Goal: Information Seeking & Learning: Understand process/instructions

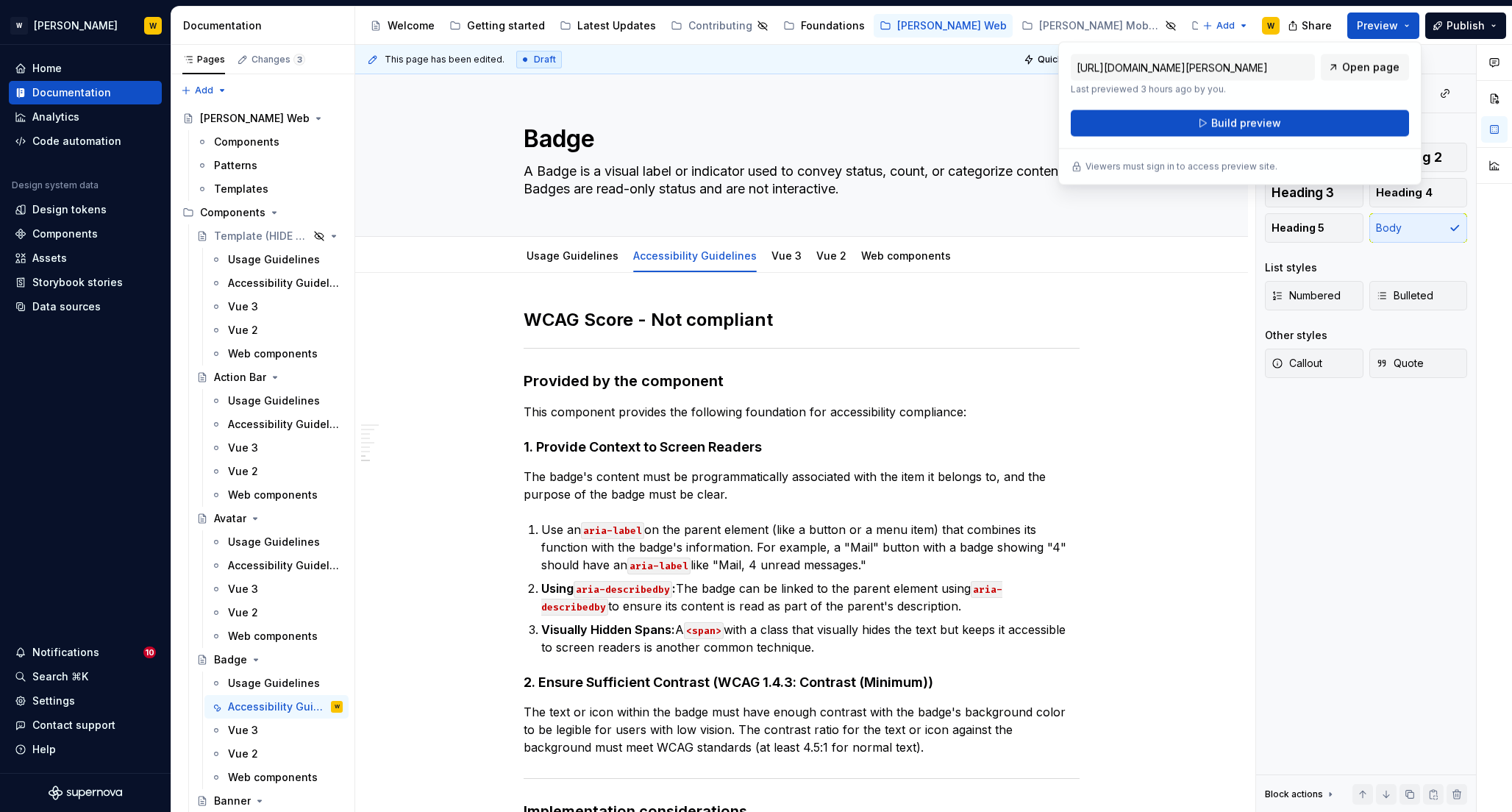
scroll to position [956, 0]
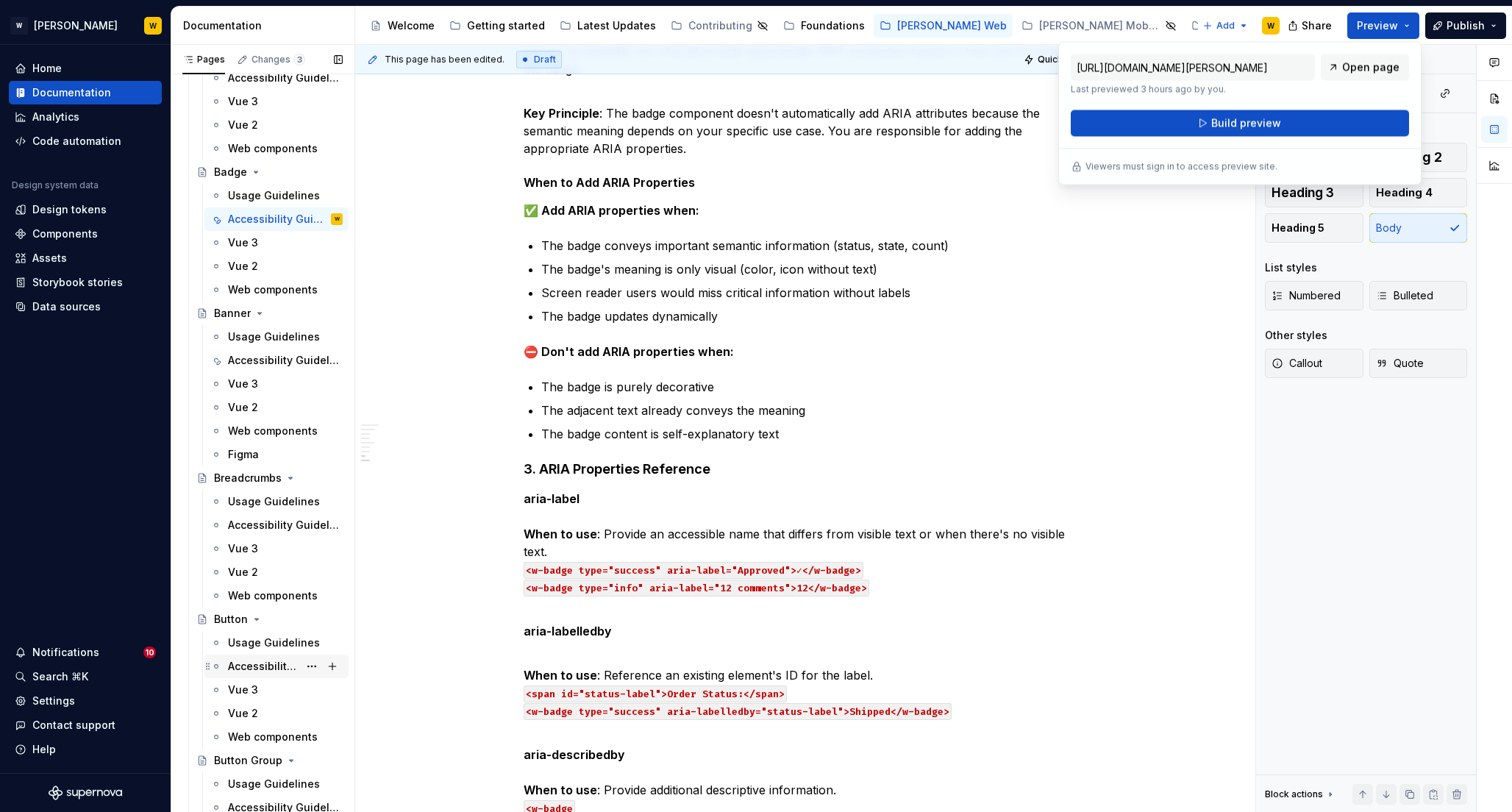
click at [247, 662] on div "Accessibility Guidelines" at bounding box center [263, 667] width 71 height 14
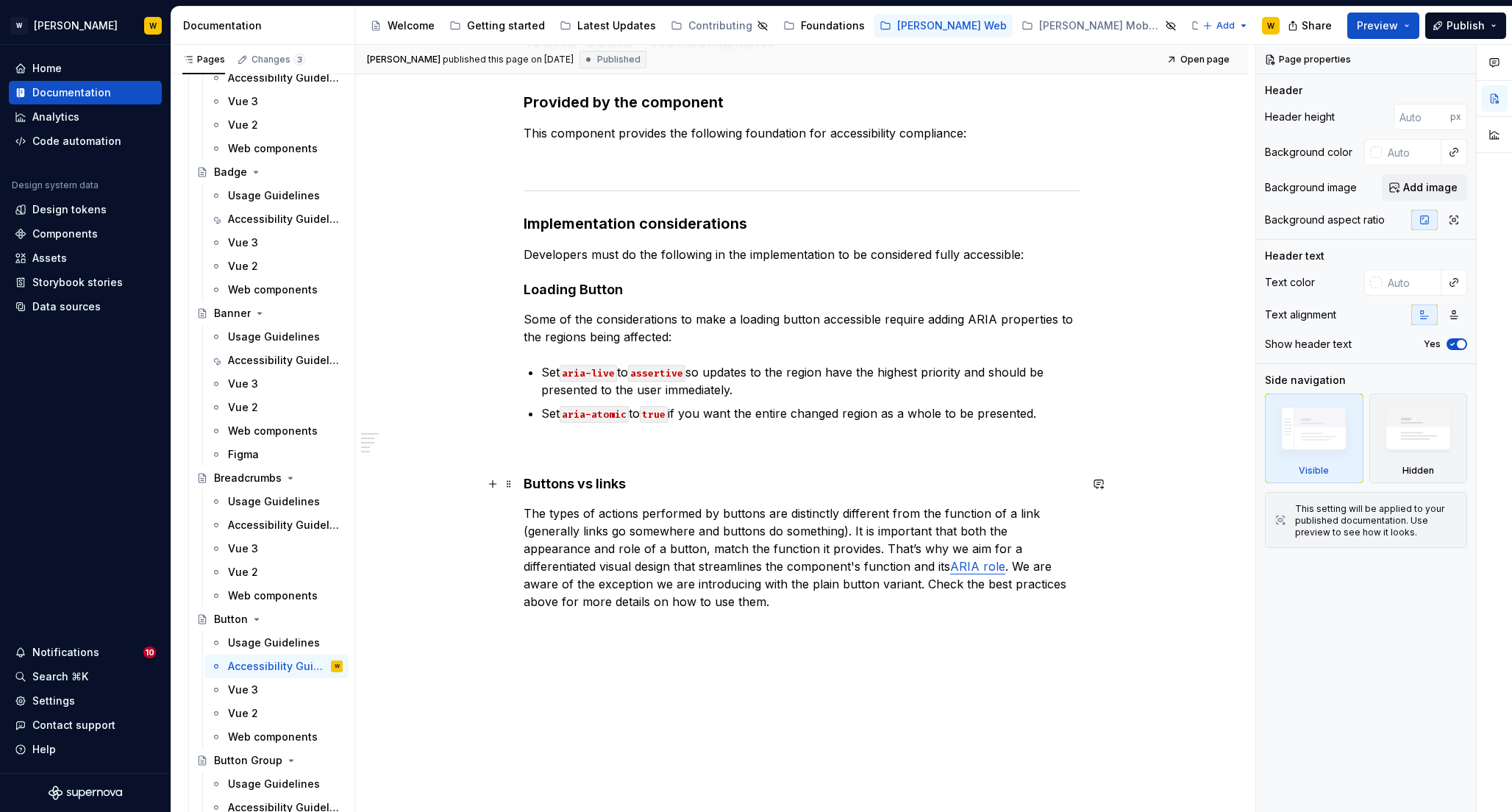
scroll to position [294, 0]
click at [651, 459] on p at bounding box center [801, 452] width 556 height 18
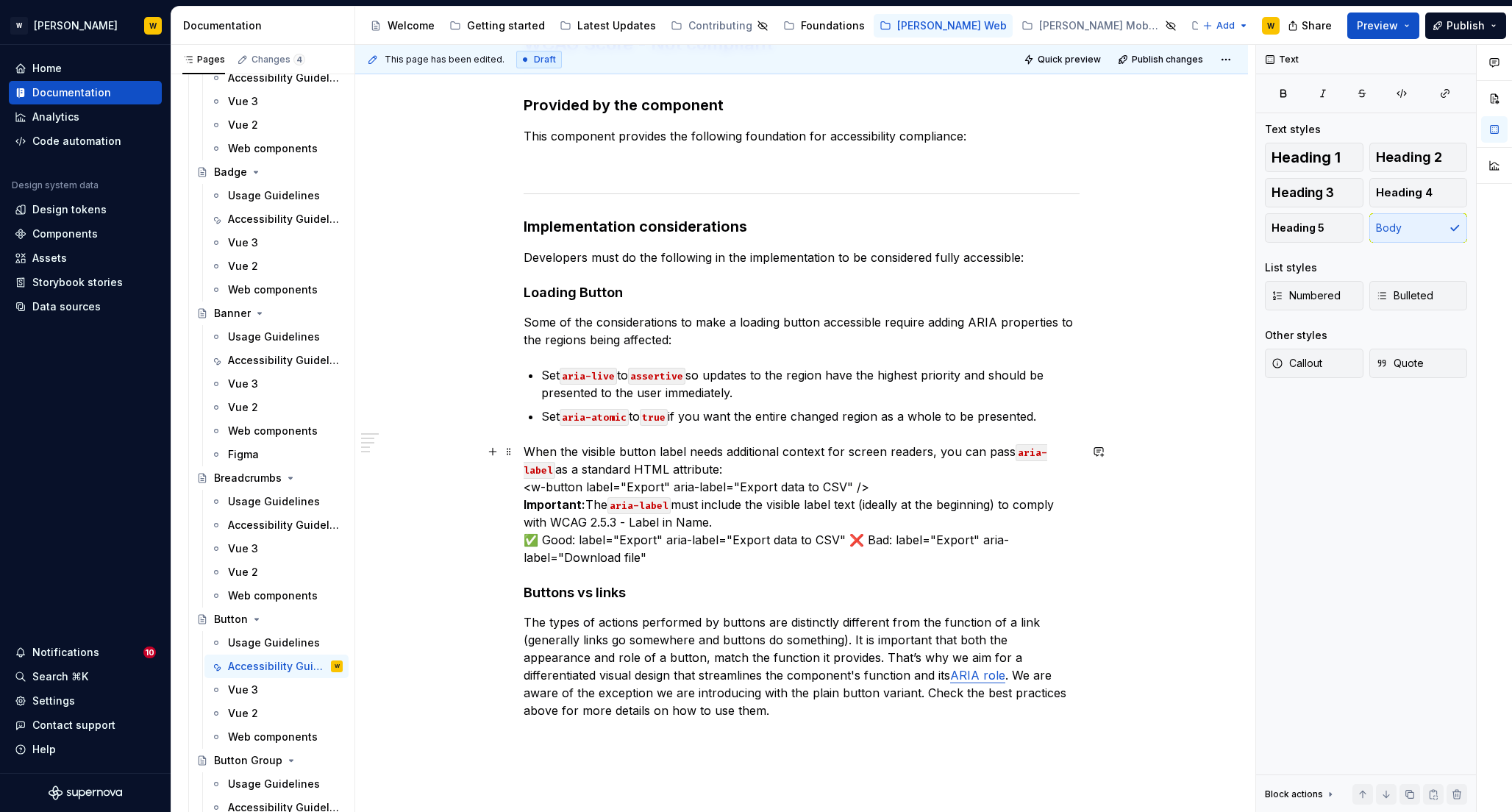
type textarea "*"
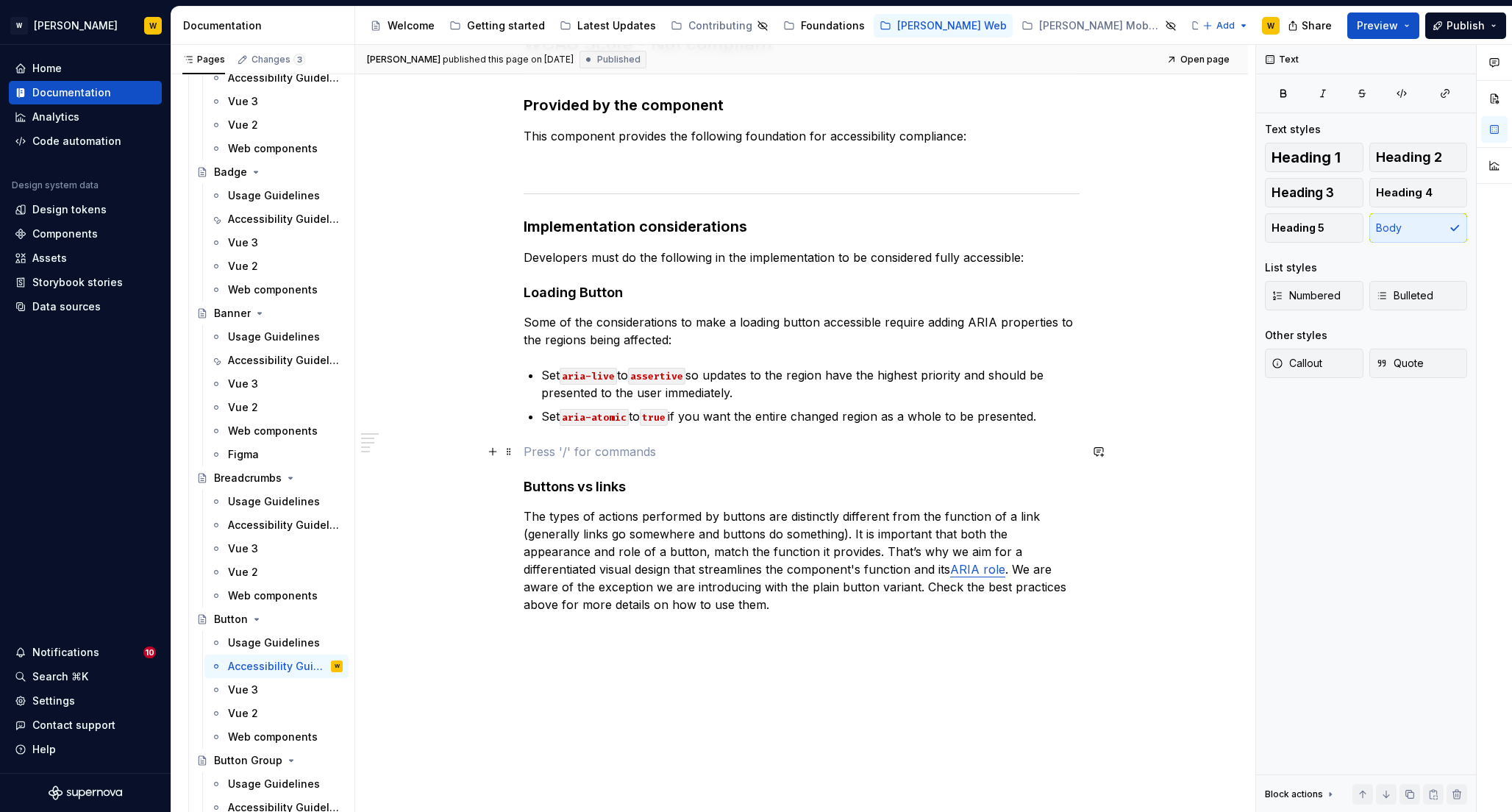
click at [558, 449] on p at bounding box center [801, 452] width 556 height 18
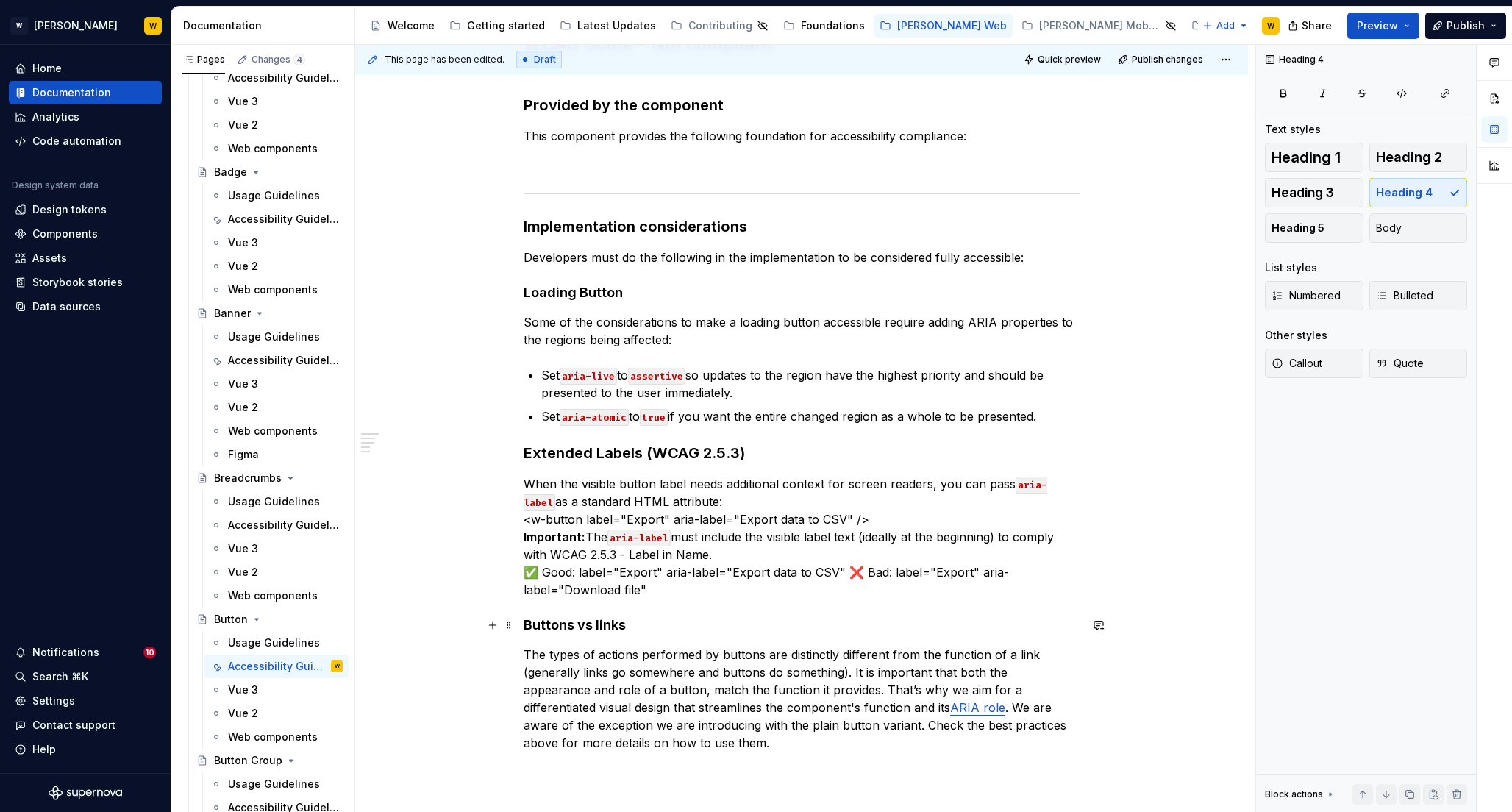
click at [570, 628] on h4 "Buttons vs links" at bounding box center [801, 625] width 556 height 18
click at [573, 449] on strong "Extended Labels (WCAG 2.5.3)" at bounding box center [634, 453] width 221 height 18
click at [1413, 181] on button "Heading 4" at bounding box center [1419, 193] width 99 height 30
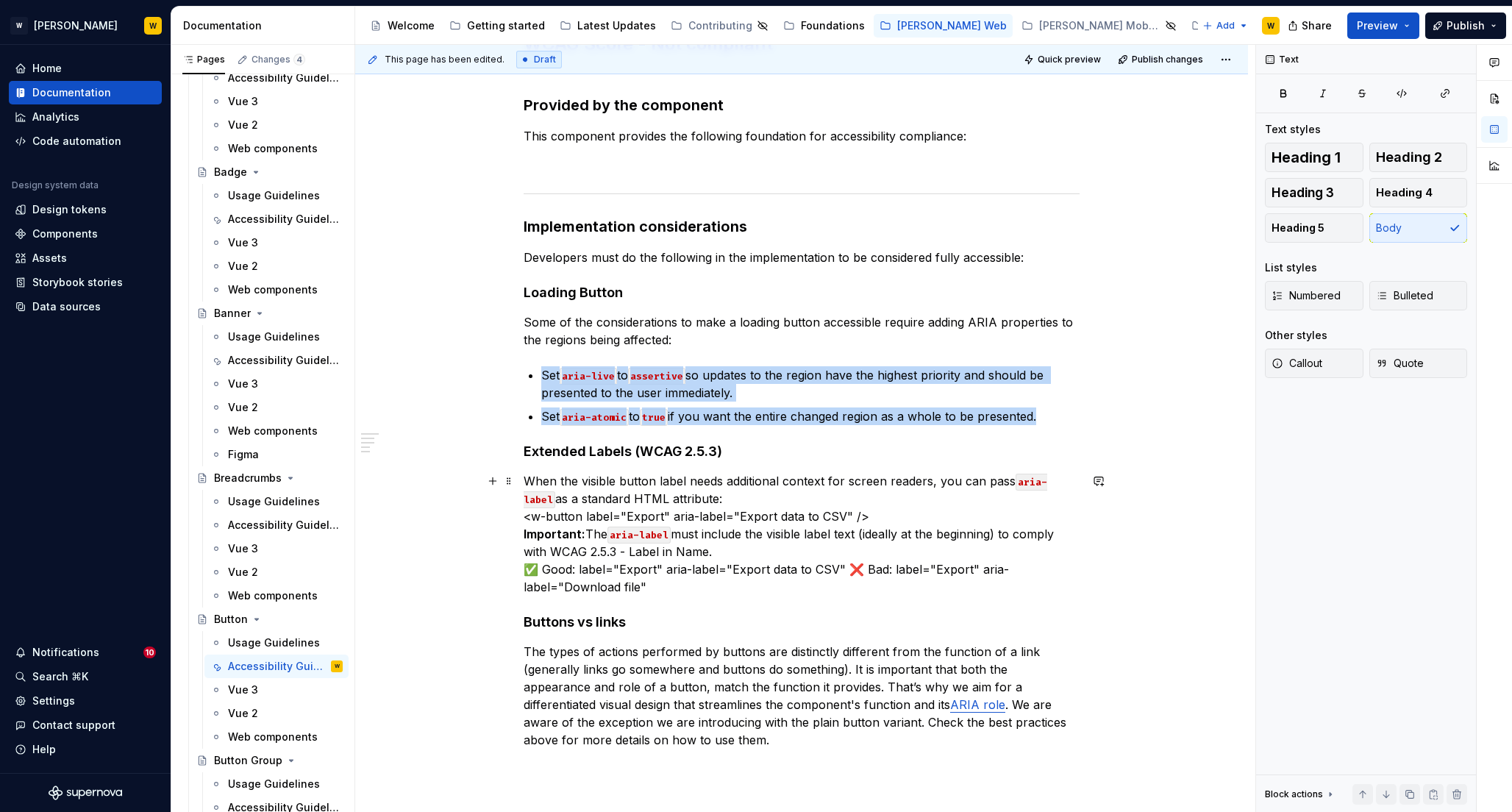
click at [714, 497] on p "When the visible button label needs additional context for screen readers, you …" at bounding box center [801, 534] width 556 height 124
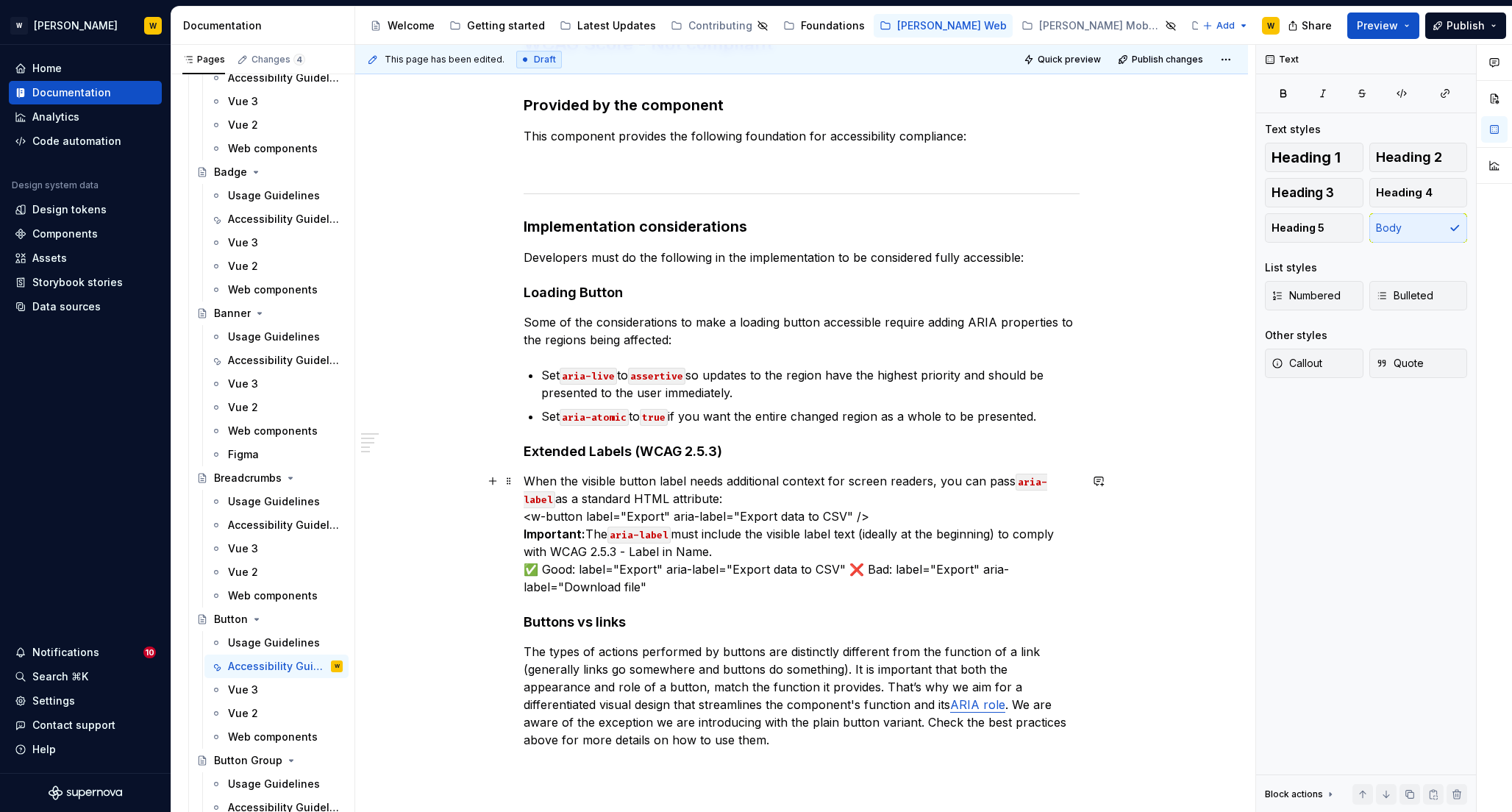
click at [716, 516] on p "When the visible button label needs additional context for screen readers, you …" at bounding box center [801, 534] width 556 height 124
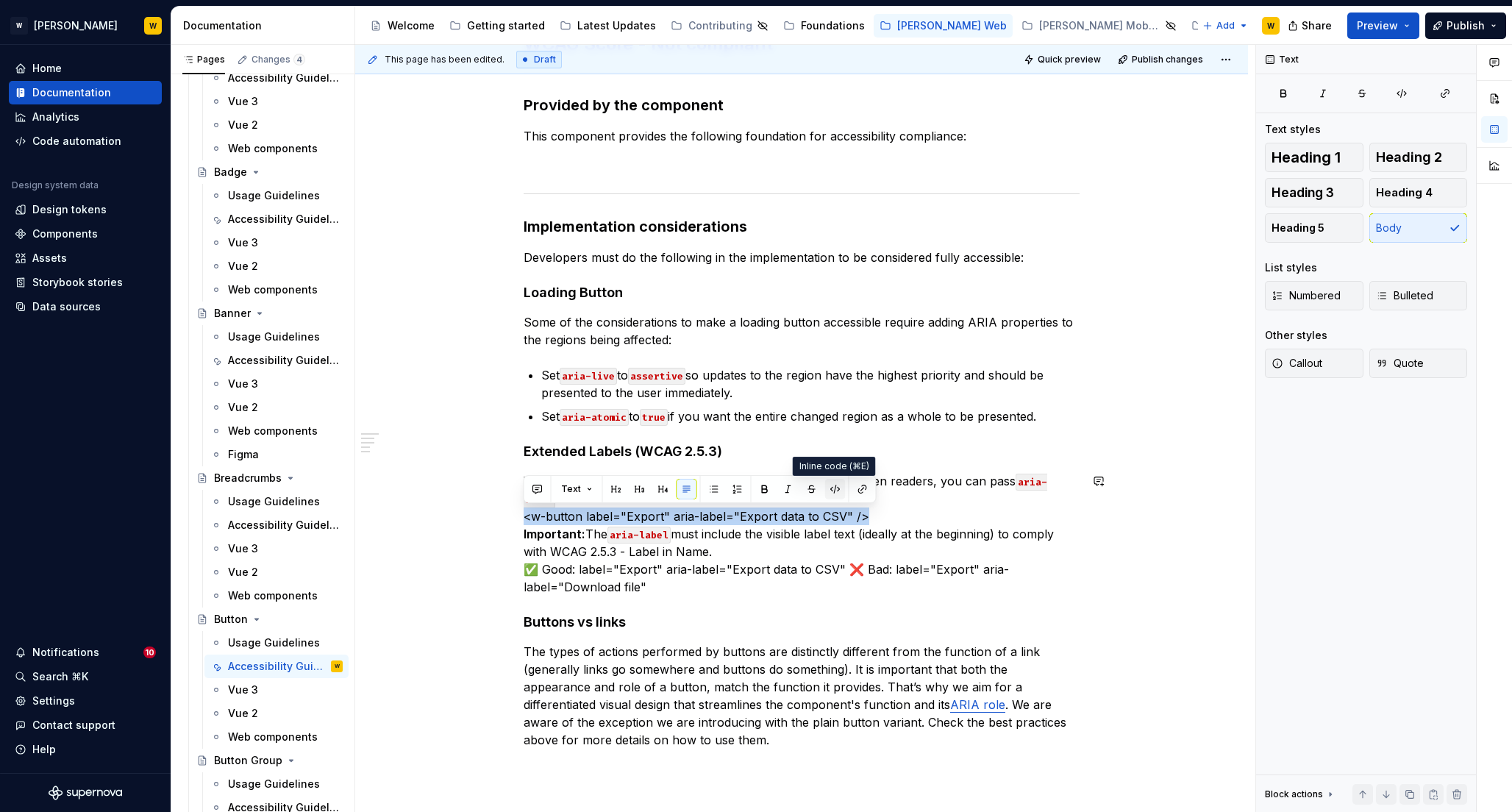
click at [837, 484] on button "button" at bounding box center [836, 489] width 21 height 21
click at [918, 521] on p "When the visible button label needs additional context for screen readers, you …" at bounding box center [801, 534] width 556 height 124
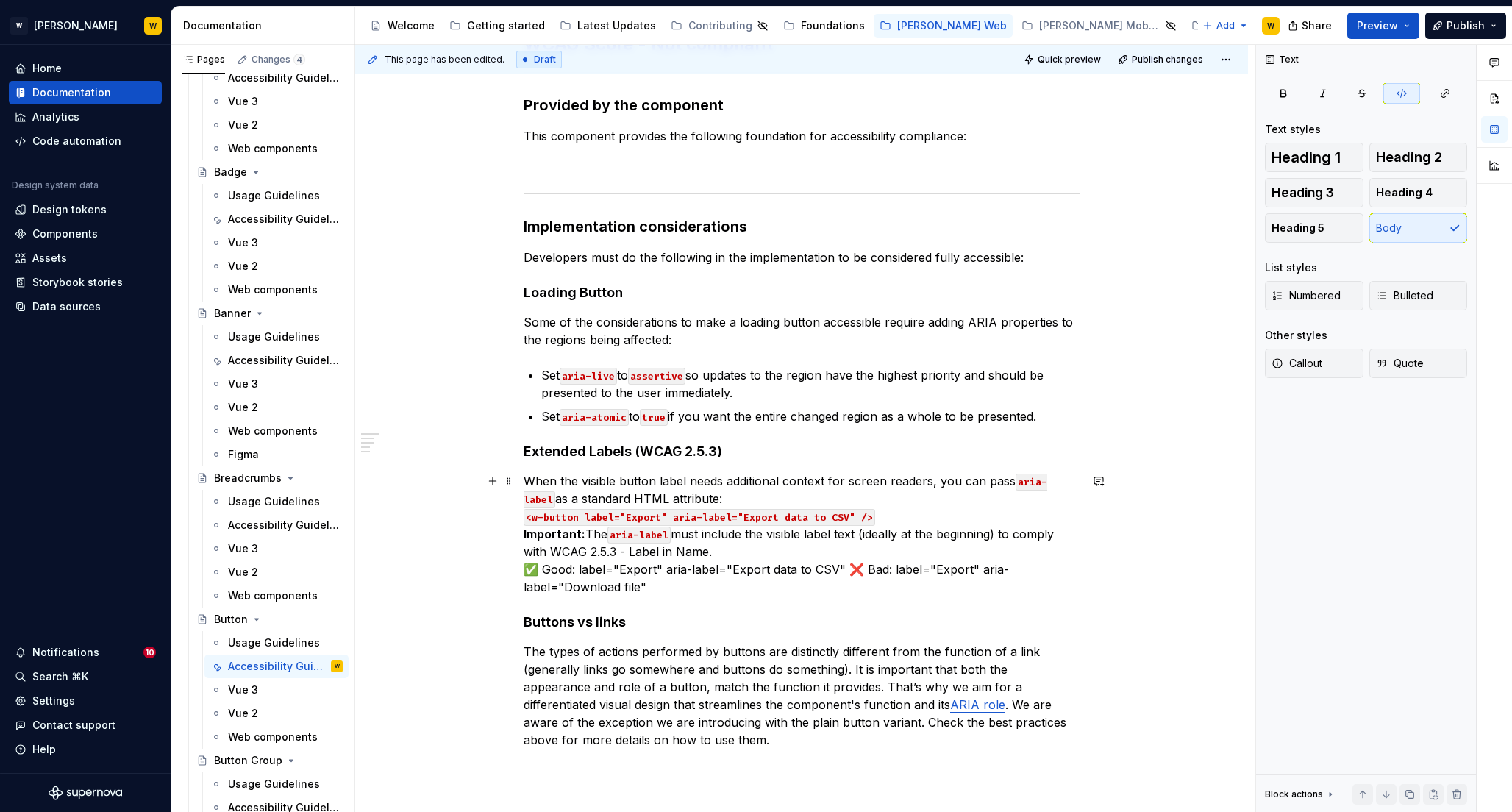
click at [593, 536] on p "When the visible button label needs additional context for screen readers, you …" at bounding box center [801, 534] width 556 height 124
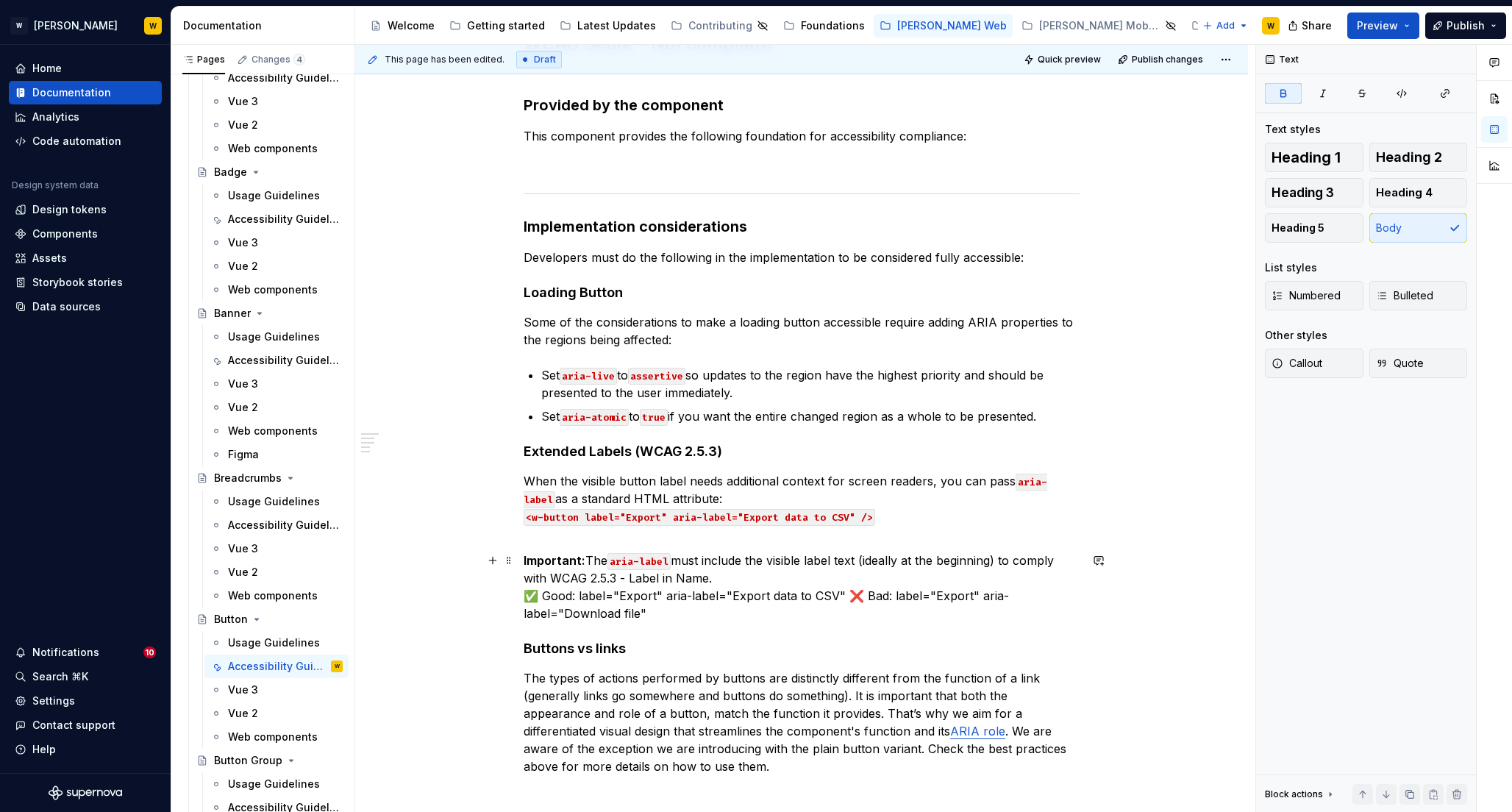
click at [729, 576] on p "Important: The aria-label must include the visible label text (ideally at the b…" at bounding box center [801, 587] width 556 height 71
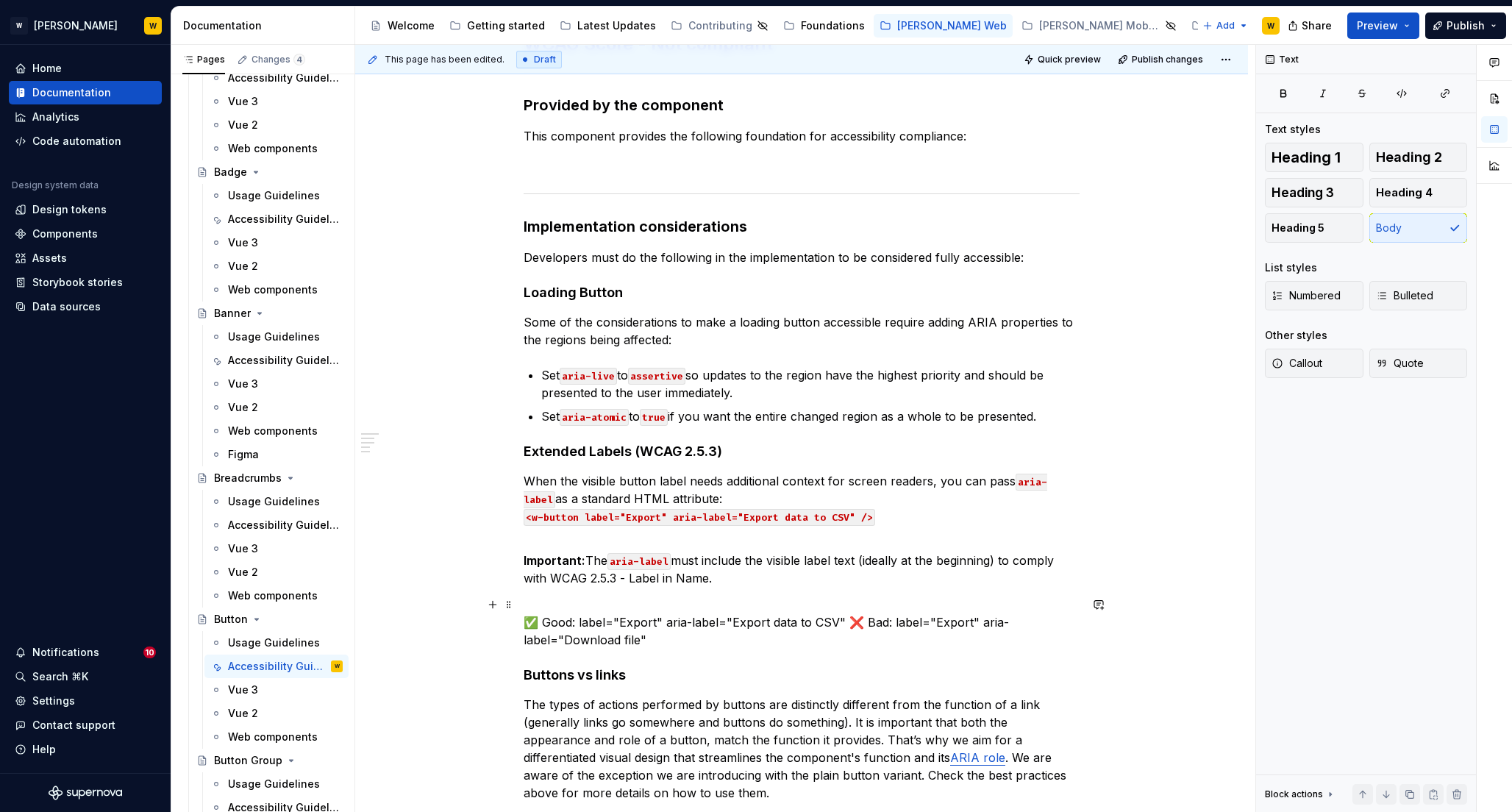
click at [841, 625] on p "✅ Good: label="Export" aria-label="Export data to CSV" ❌ Bad: label="Export" ar…" at bounding box center [801, 623] width 556 height 53
click at [740, 577] on p "Important: The aria-label must include the visible label text (ideally at the b…" at bounding box center [801, 570] width 556 height 35
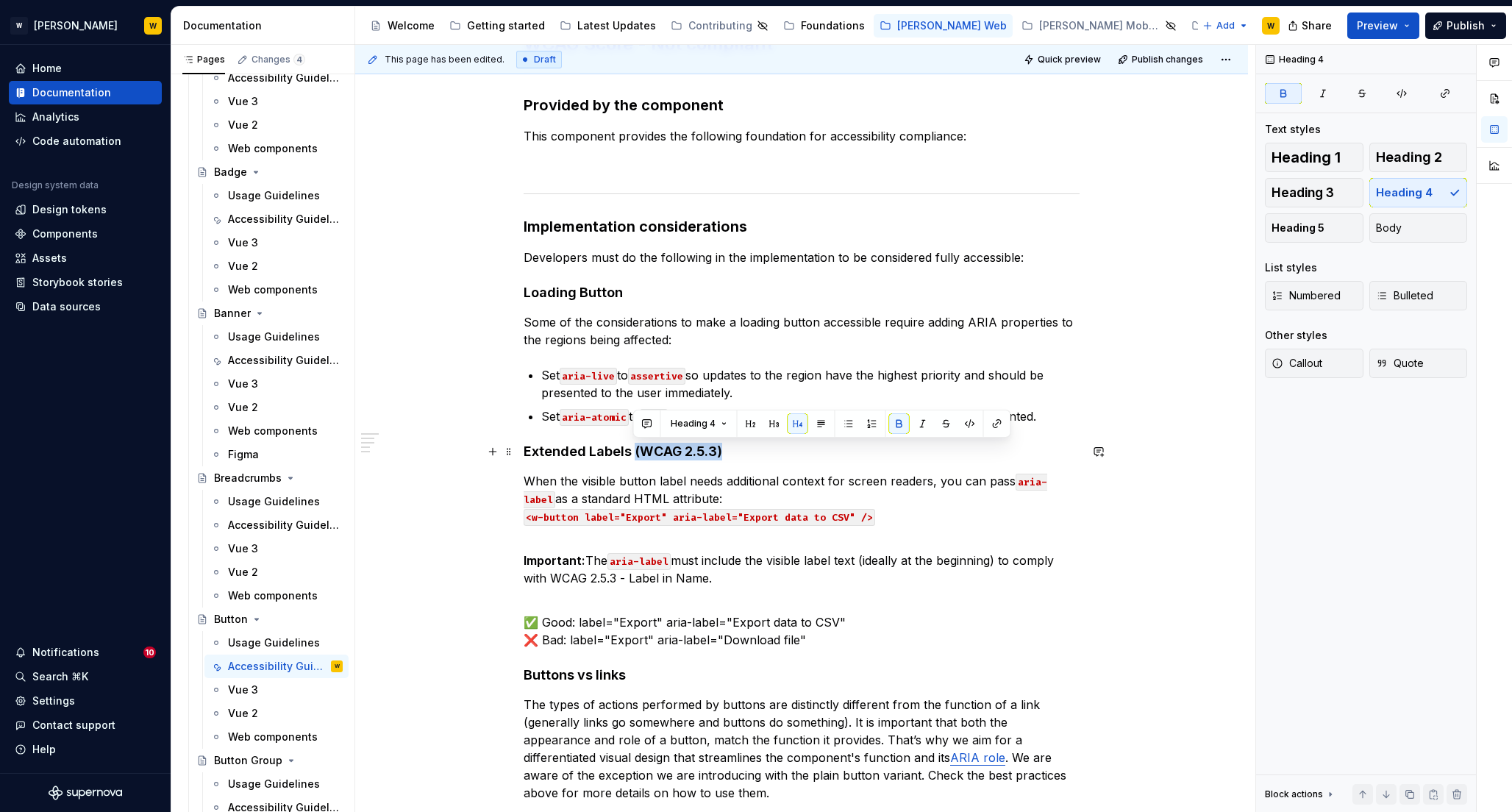
drag, startPoint x: 634, startPoint y: 449, endPoint x: 736, endPoint y: 451, distance: 102.0
click at [736, 451] on h4 "Extended Labels (WCAG 2.5.3)" at bounding box center [801, 452] width 556 height 18
type textarea "*"
